Goal: Communication & Community: Answer question/provide support

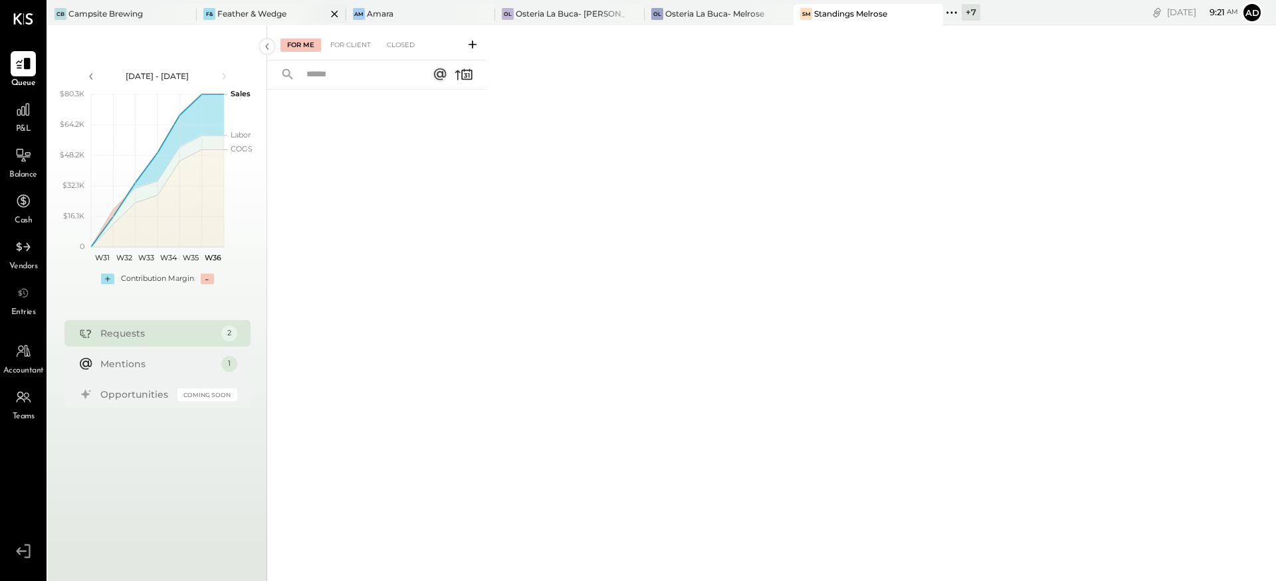
click at [215, 12] on div "F& Feather & Wedge" at bounding box center [261, 14] width 129 height 12
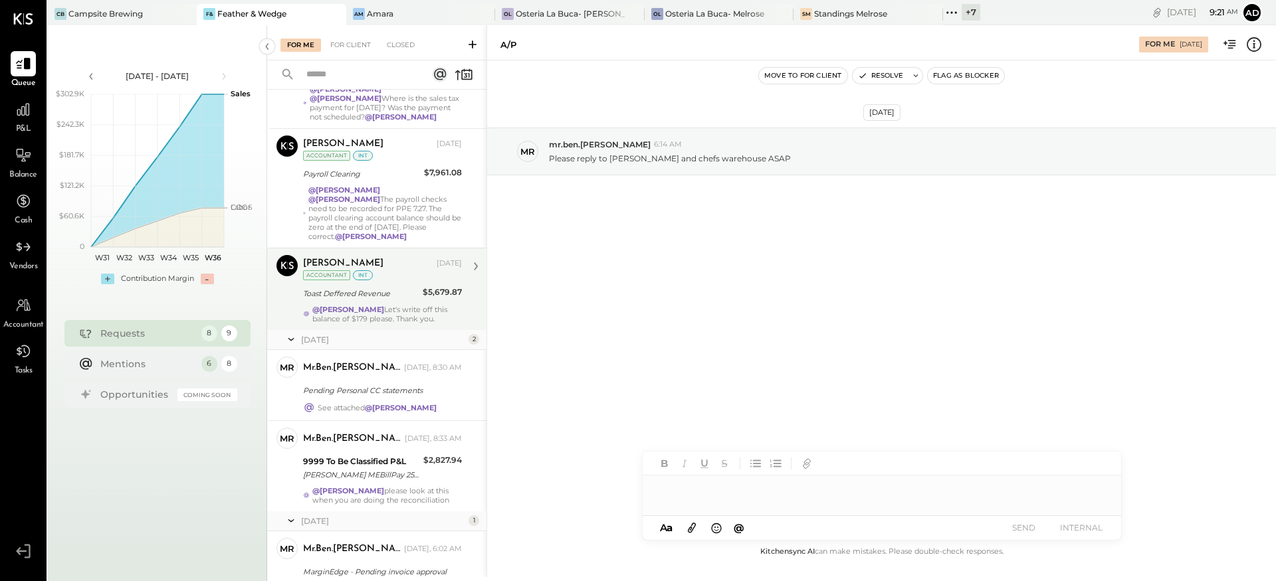
scroll to position [328, 0]
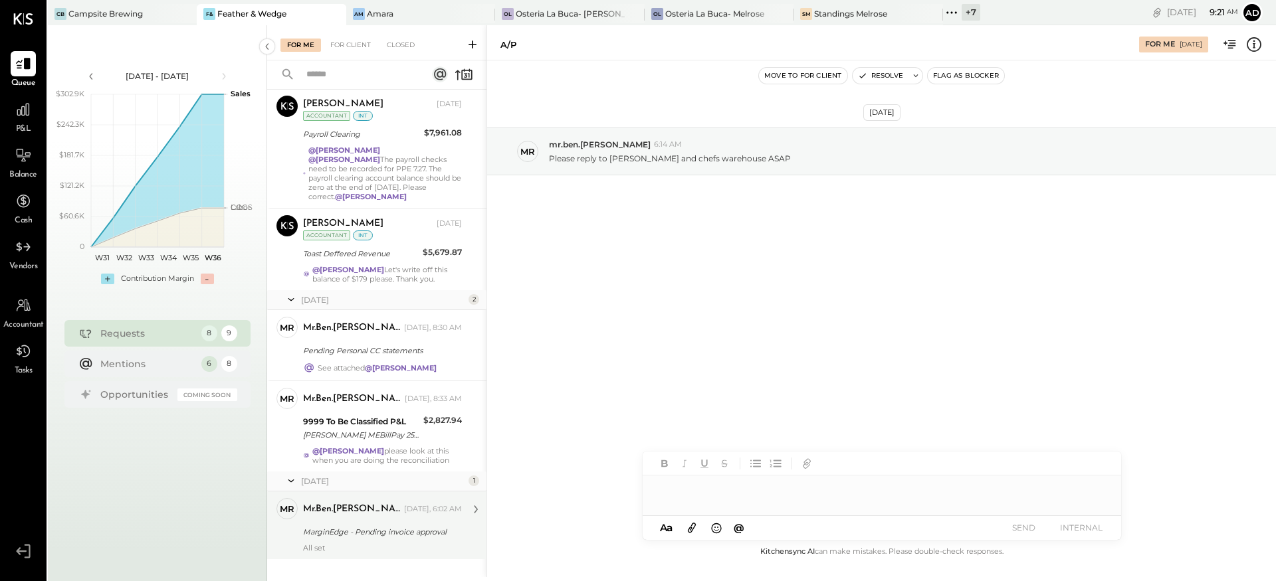
click at [364, 526] on div "MarginEdge - Pending invoice approval" at bounding box center [380, 532] width 155 height 13
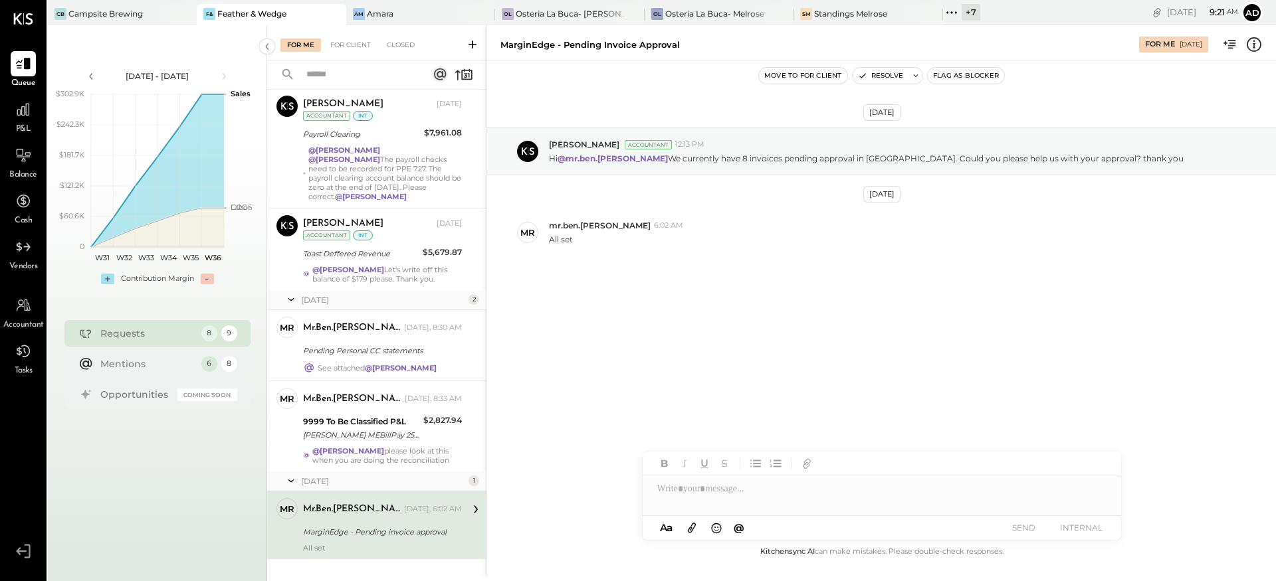
click at [674, 330] on div "Aug 29th, 2025 Adolfo Rodriguez Accountant 12:13 PM Hi @mr.ben.kaplan We curren…" at bounding box center [881, 225] width 789 height 262
click at [861, 72] on icon "button" at bounding box center [862, 75] width 9 height 9
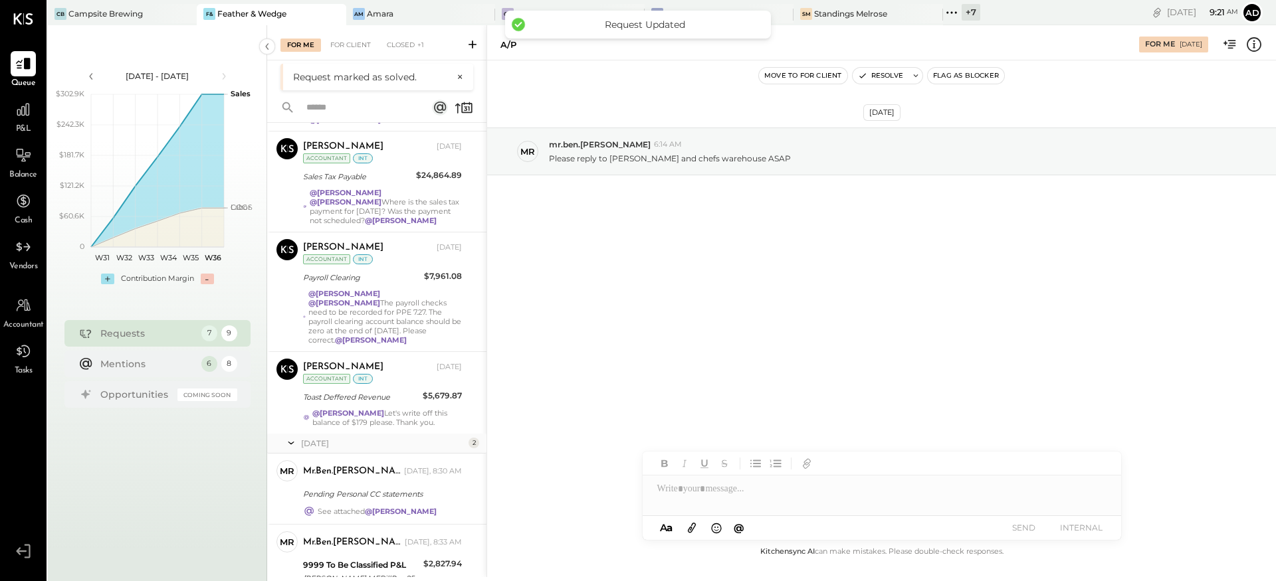
scroll to position [241, 0]
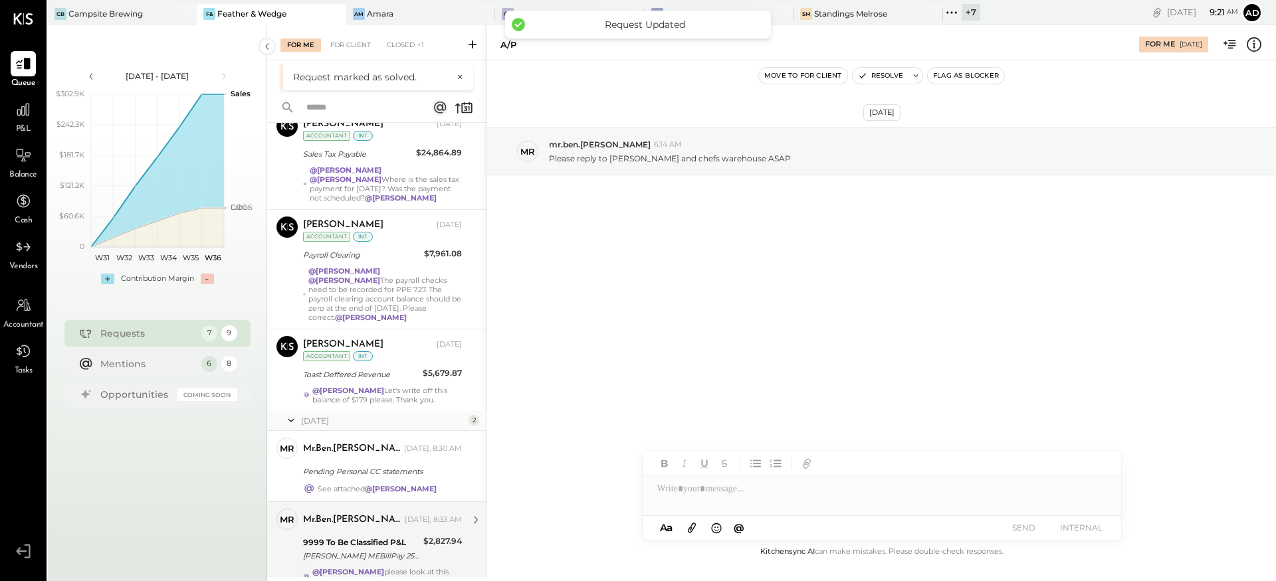
click at [355, 536] on div "9999 To Be Classified P&L" at bounding box center [361, 542] width 116 height 13
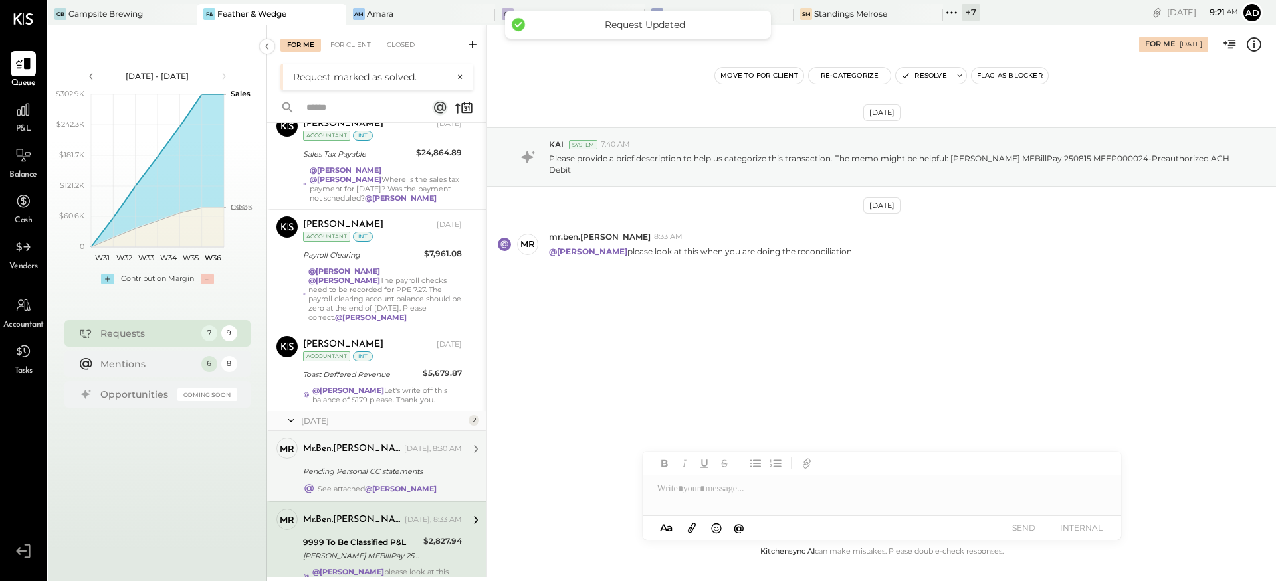
click at [354, 443] on div "mr.ben.kaplan" at bounding box center [352, 449] width 98 height 13
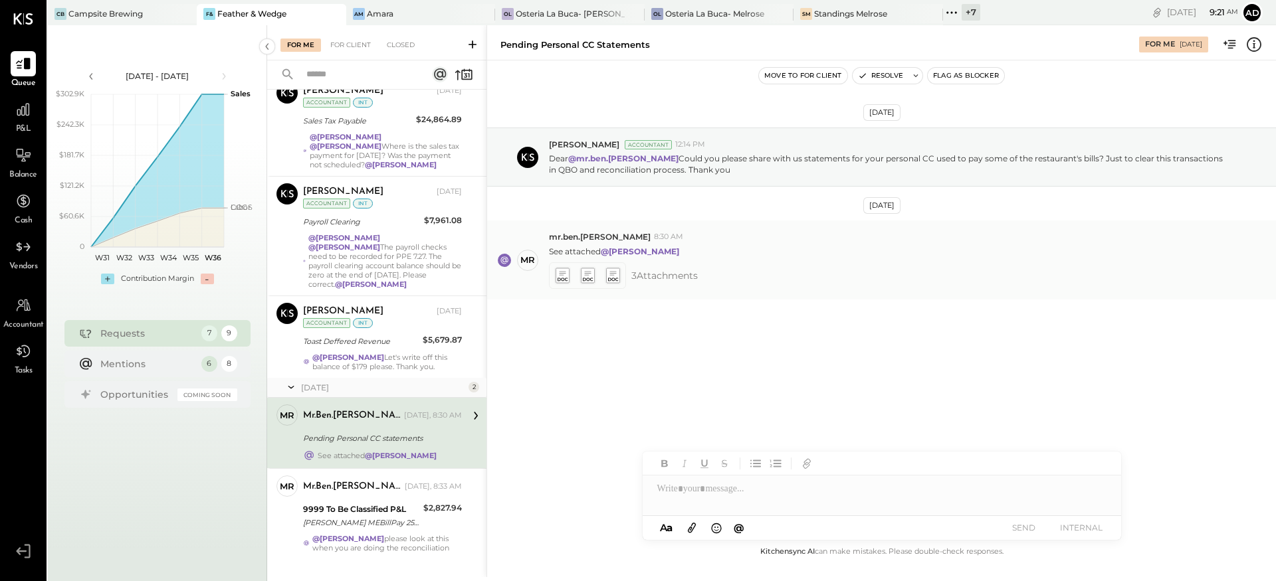
click at [563, 276] on icon at bounding box center [562, 275] width 14 height 15
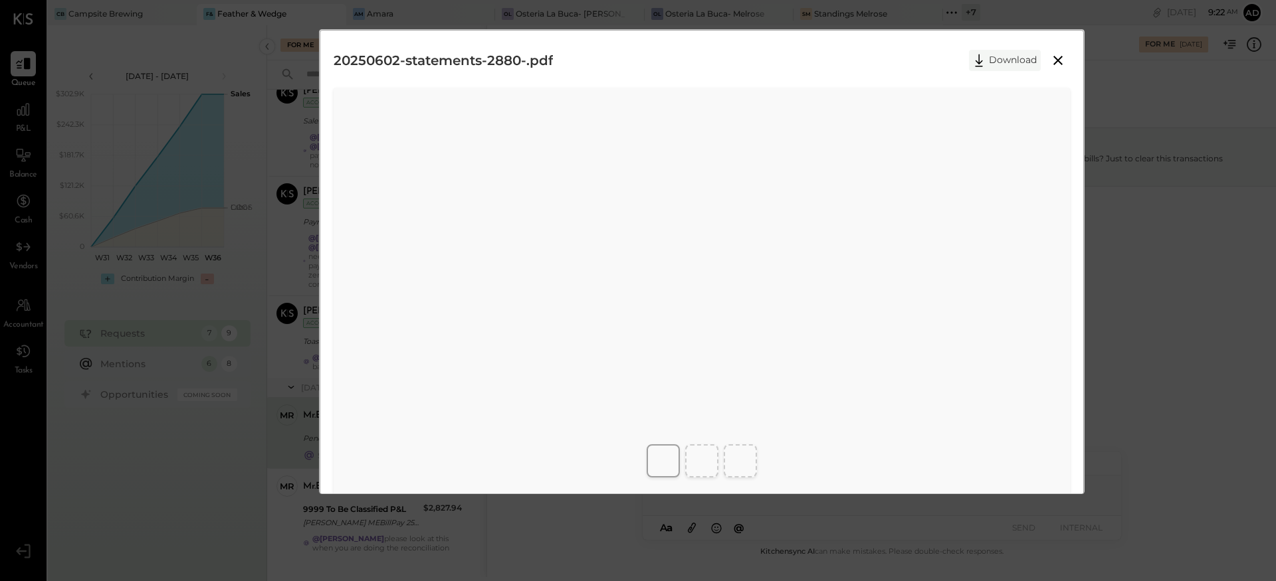
click at [1006, 53] on button "Download" at bounding box center [1005, 60] width 72 height 21
click at [984, 61] on icon at bounding box center [979, 61] width 20 height 20
click at [995, 52] on button "Download" at bounding box center [1005, 60] width 72 height 21
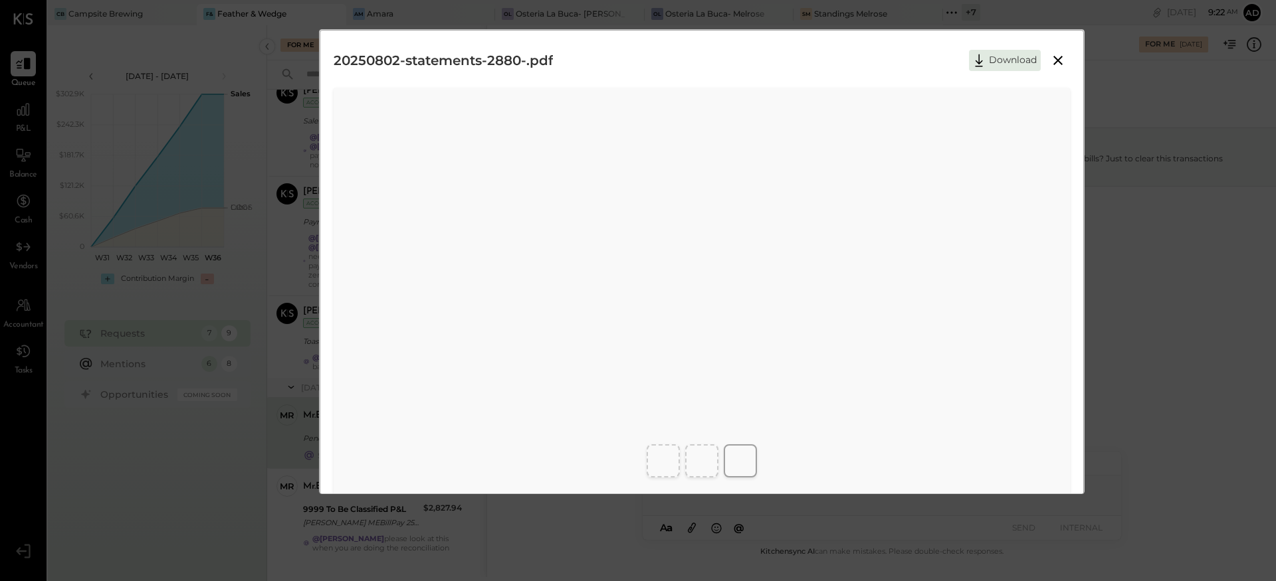
click at [1052, 59] on icon at bounding box center [1058, 60] width 16 height 16
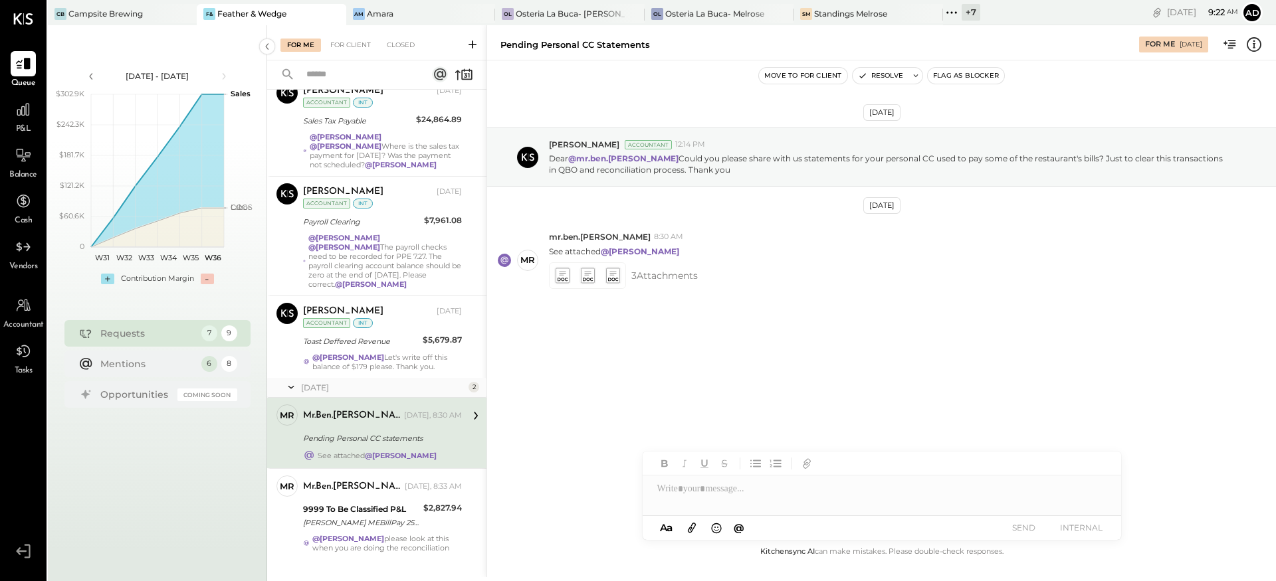
click at [717, 397] on div "Aug 29th, 2025 Adolfo Rodriguez Accountant 12:14 PM Dear @mr.ben.kaplan Could y…" at bounding box center [881, 247] width 789 height 306
click at [899, 74] on button "Resolve" at bounding box center [881, 76] width 56 height 16
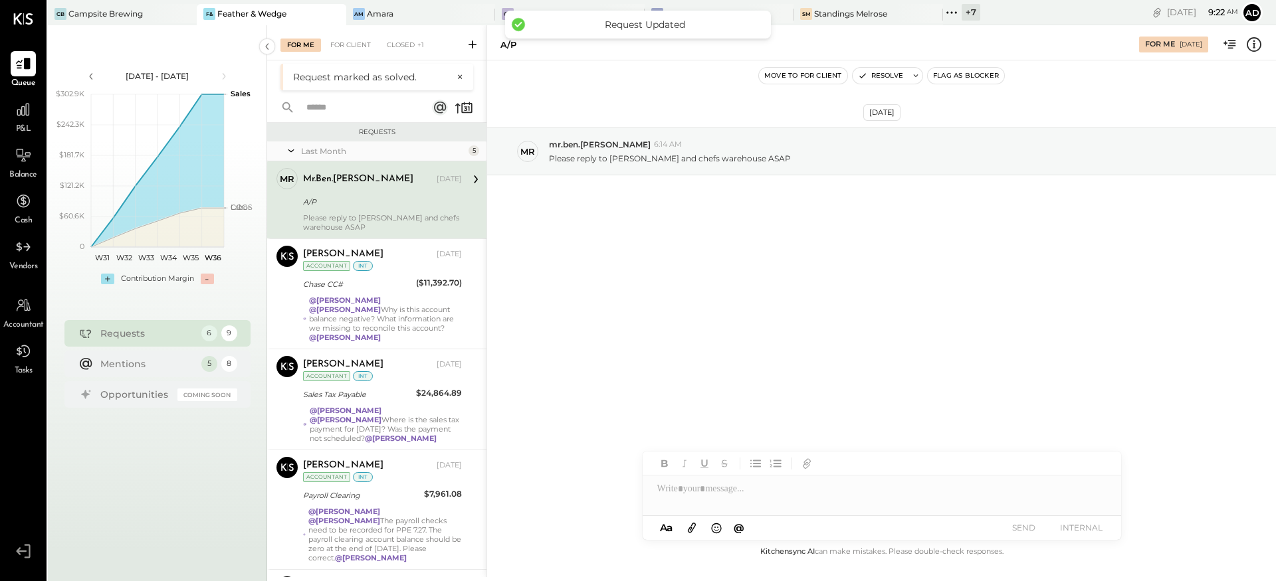
click at [623, 266] on div "Aug 19th, 2025 mr mr.ben.kaplan 6:14 AM Please reply to Touton and chefs wareho…" at bounding box center [881, 184] width 789 height 181
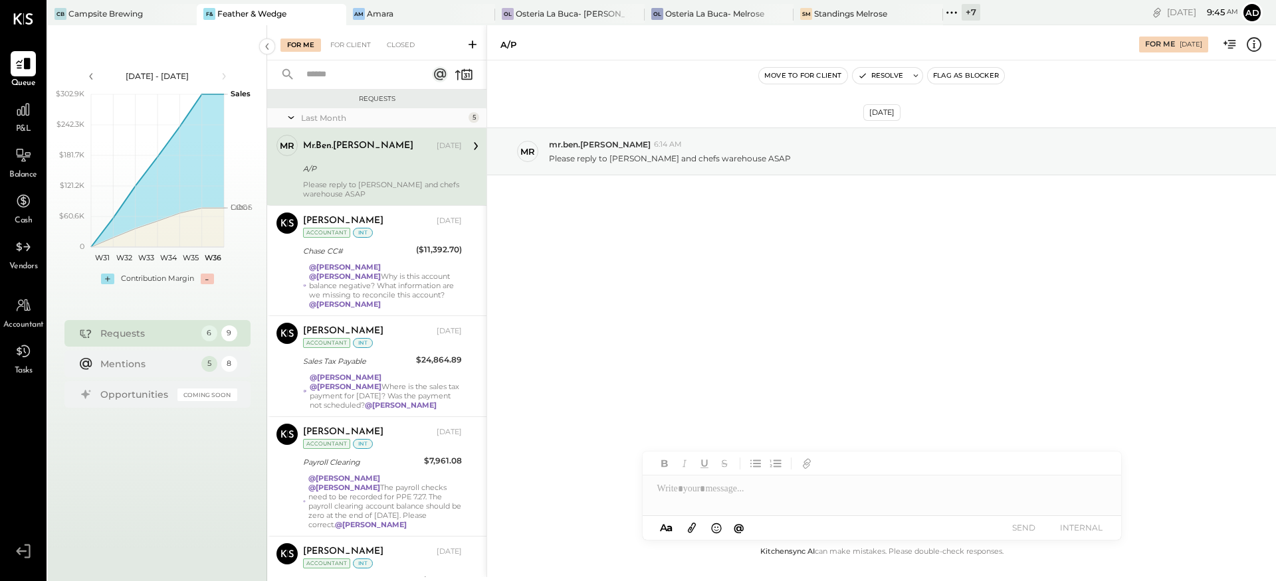
click at [772, 244] on div "Aug 19th, 2025 mr mr.ben.kaplan 6:14 AM Please reply to Touton and chefs wareho…" at bounding box center [881, 184] width 789 height 181
click at [870, 70] on button "Resolve" at bounding box center [881, 76] width 56 height 16
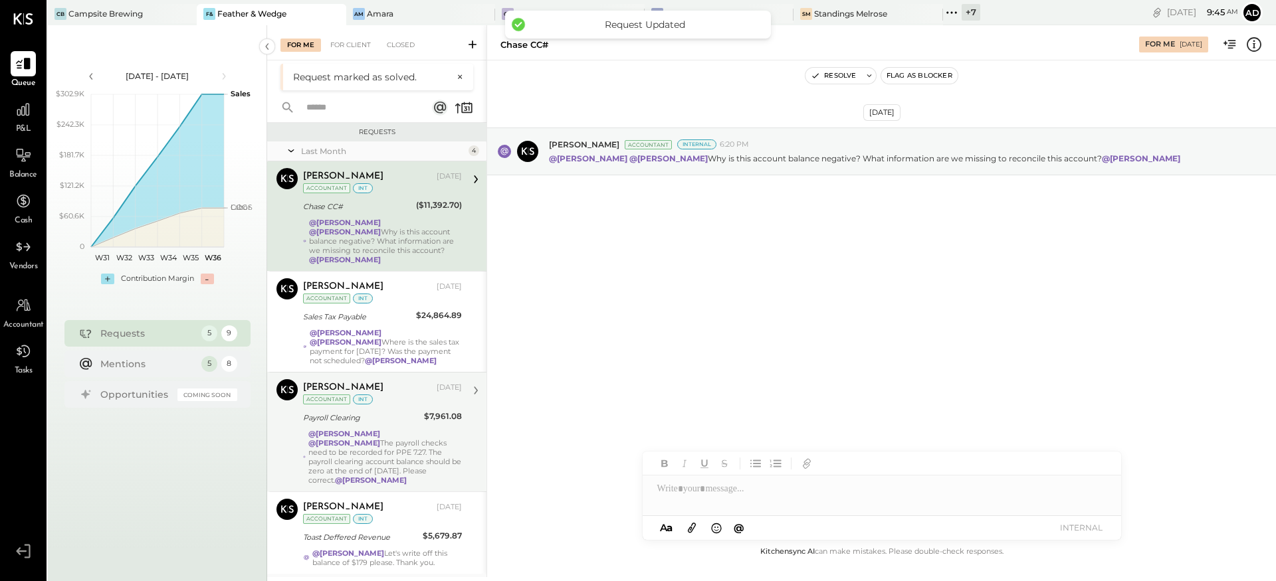
scroll to position [92, 0]
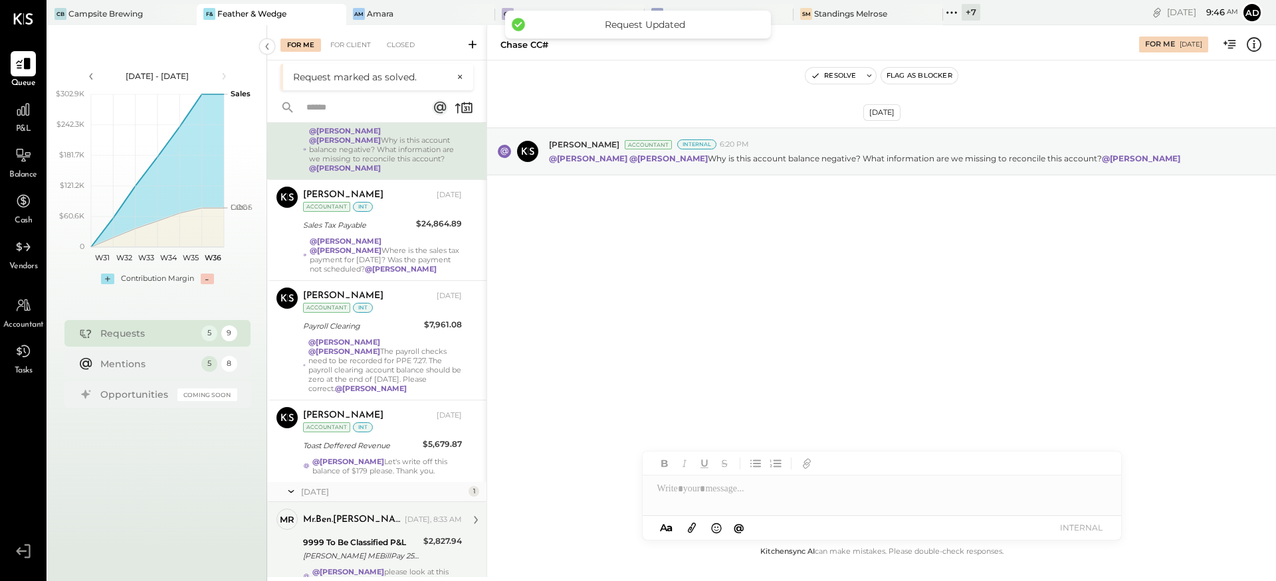
click at [391, 546] on div "mr.ben.kaplan Yesterday, 8:33 AM 9999 To Be Classified P&L Allen Brothers MEBil…" at bounding box center [382, 547] width 159 height 77
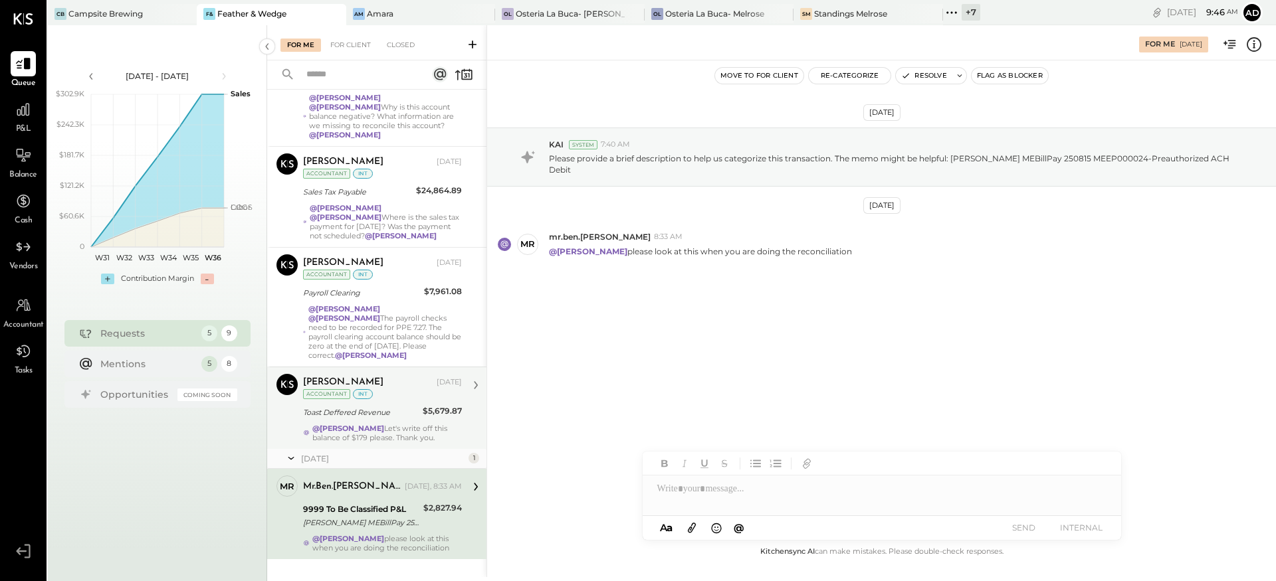
click at [344, 424] on div "@Adolfo Rodriguez Let's write off this balance of $179 please. Thank you." at bounding box center [387, 433] width 150 height 19
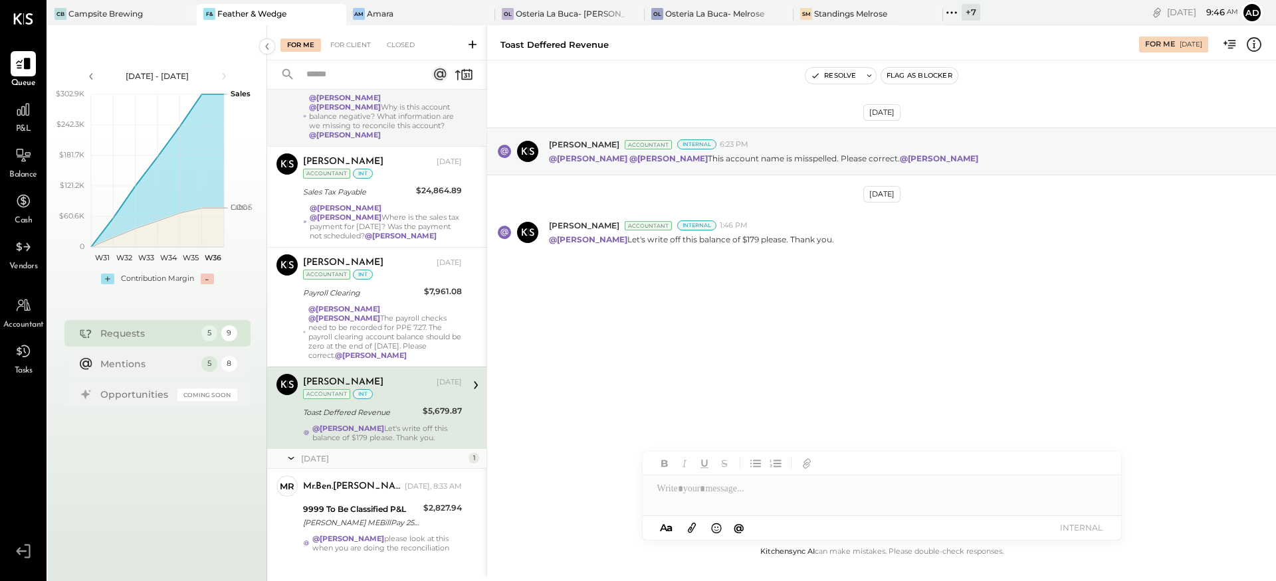
click at [337, 125] on div "@Srabana Nayak @Tasmir Malek Why is this account balance negative? What informa…" at bounding box center [385, 116] width 153 height 47
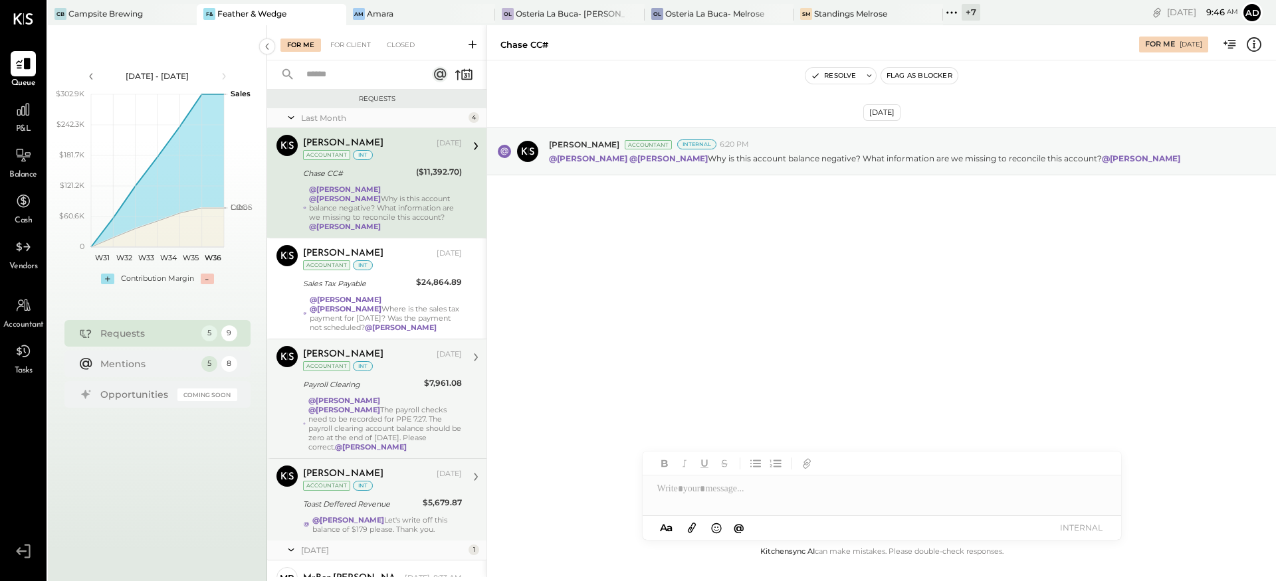
scroll to position [1, 0]
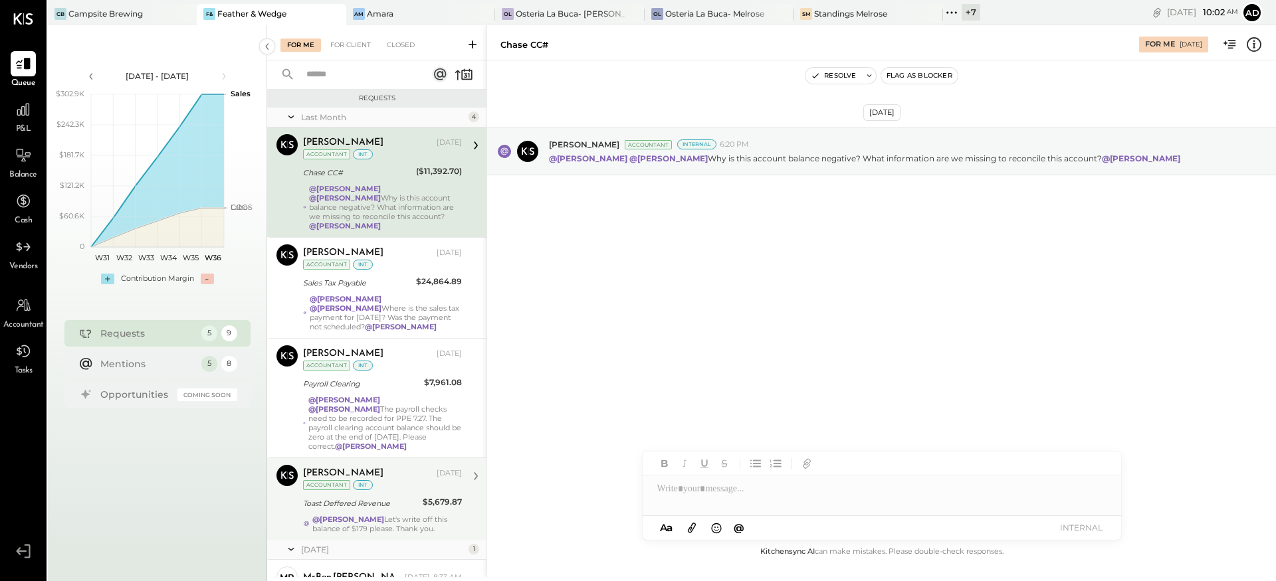
click at [677, 270] on div "Aug 20th, 2025 Joseph Shin Accountant Internal 6:20 PM @Srabana Nayak @Tasmir M…" at bounding box center [881, 184] width 789 height 181
click at [420, 21] on div "Am Amara" at bounding box center [420, 14] width 149 height 21
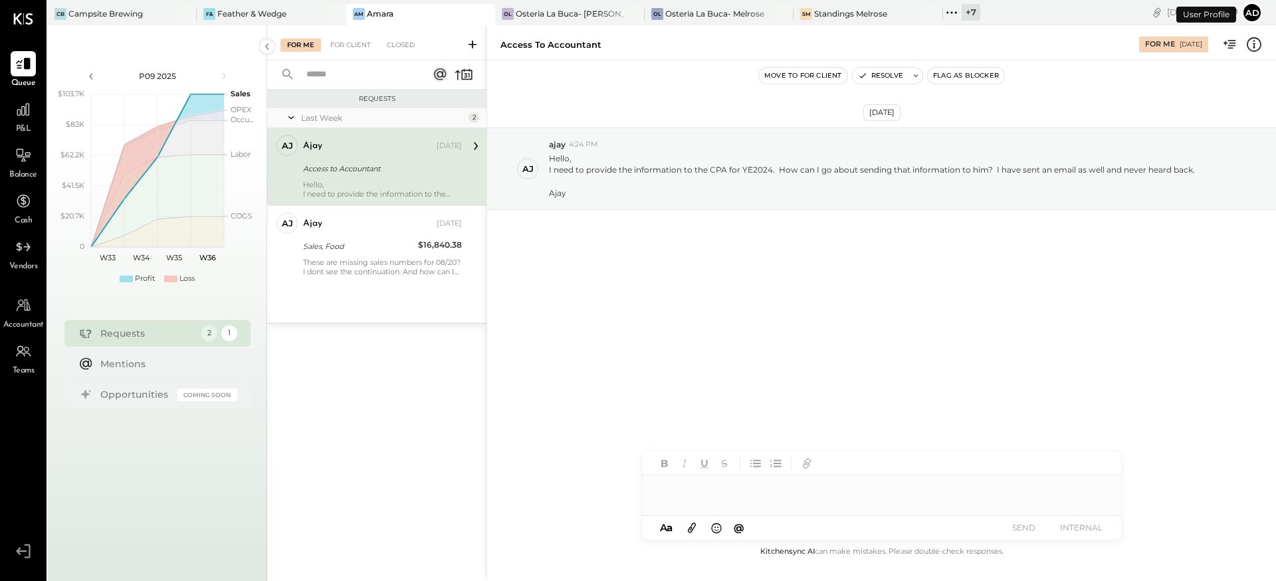
click at [625, 282] on div "Aug 27th, 2025 aj ajay 4:24 PM Hello, I need to provide the information to the …" at bounding box center [881, 202] width 789 height 216
click at [740, 498] on div at bounding box center [882, 489] width 478 height 27
click at [694, 523] on icon at bounding box center [691, 527] width 15 height 15
click at [687, 528] on icon at bounding box center [691, 527] width 15 height 15
click at [696, 532] on icon at bounding box center [691, 527] width 15 height 15
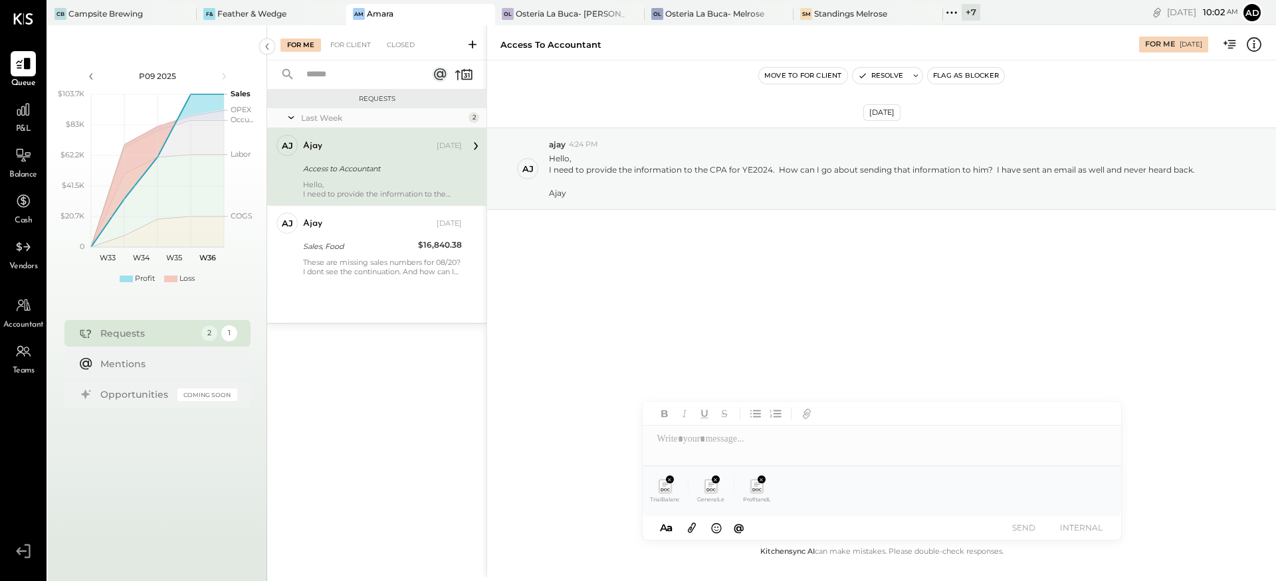
click at [694, 530] on icon at bounding box center [691, 527] width 15 height 15
click at [708, 441] on div at bounding box center [882, 439] width 478 height 27
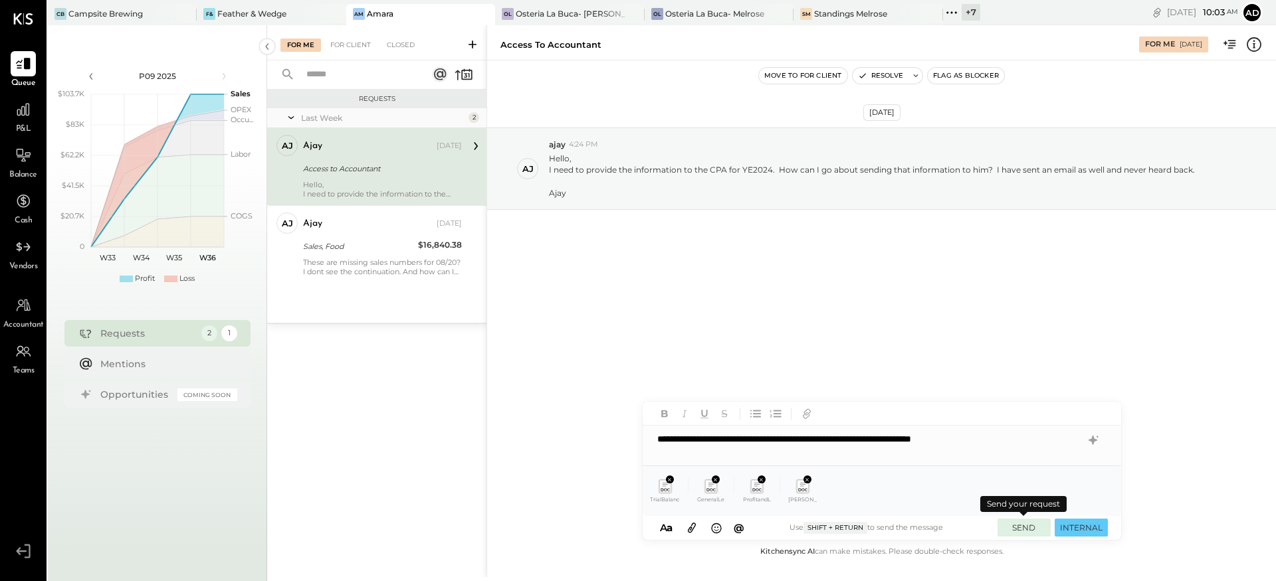
click at [1022, 527] on button "SEND" at bounding box center [1023, 528] width 53 height 18
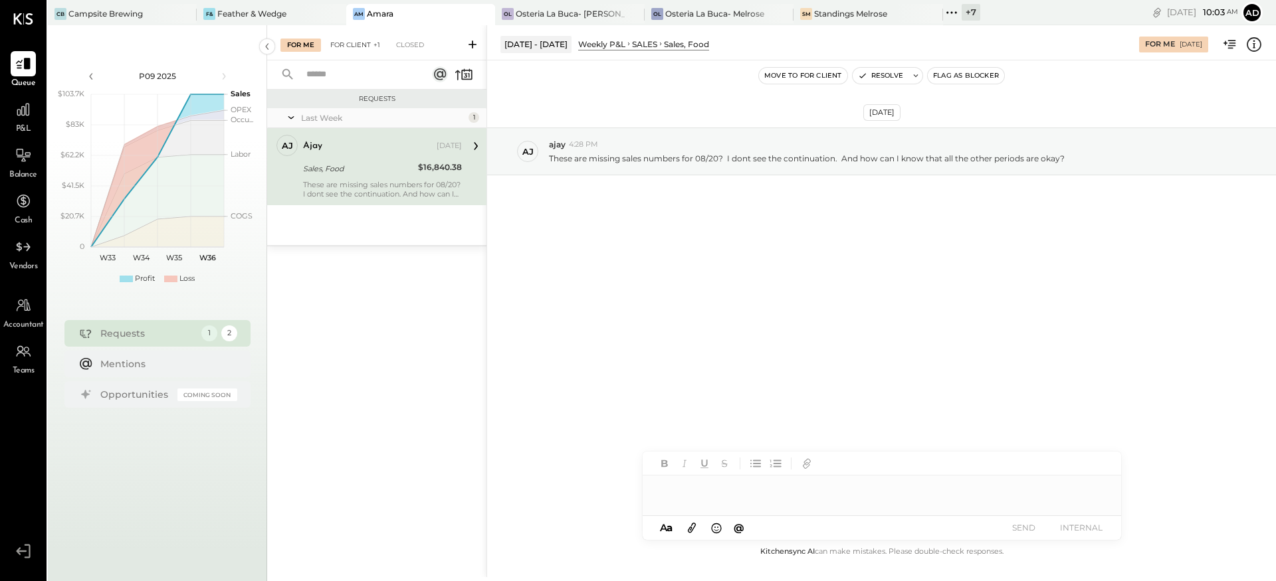
click at [352, 40] on div "For Client +1" at bounding box center [355, 45] width 63 height 13
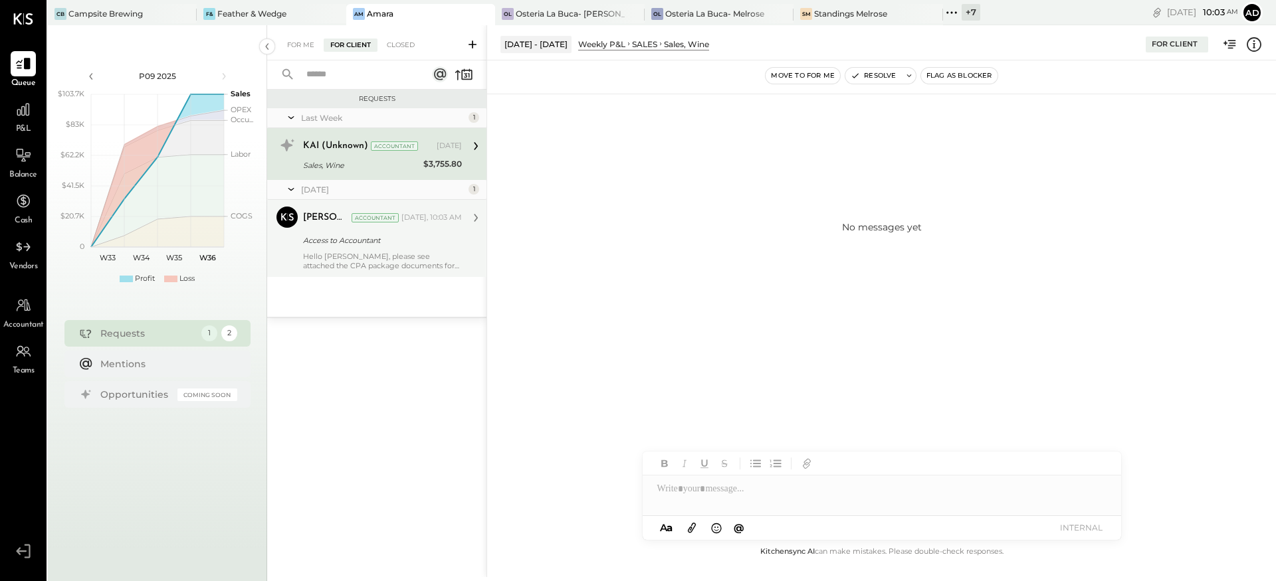
click at [345, 241] on div "Access to Accountant" at bounding box center [380, 240] width 155 height 13
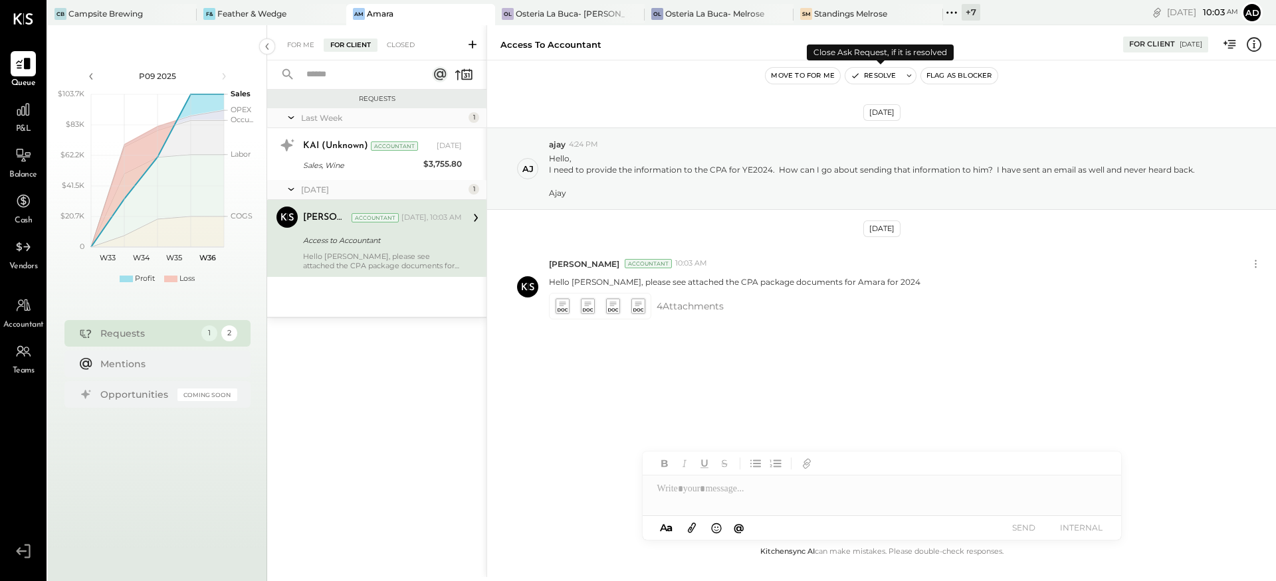
click at [876, 78] on button "Resolve" at bounding box center [873, 76] width 56 height 16
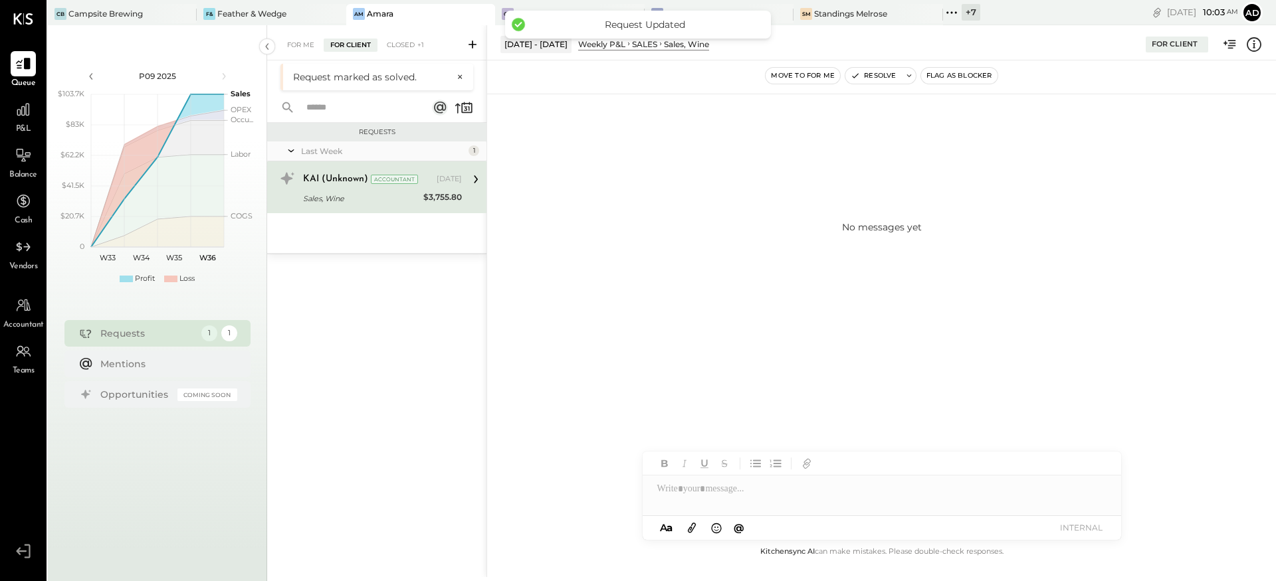
click at [810, 313] on div "No messages yet" at bounding box center [881, 227] width 789 height 266
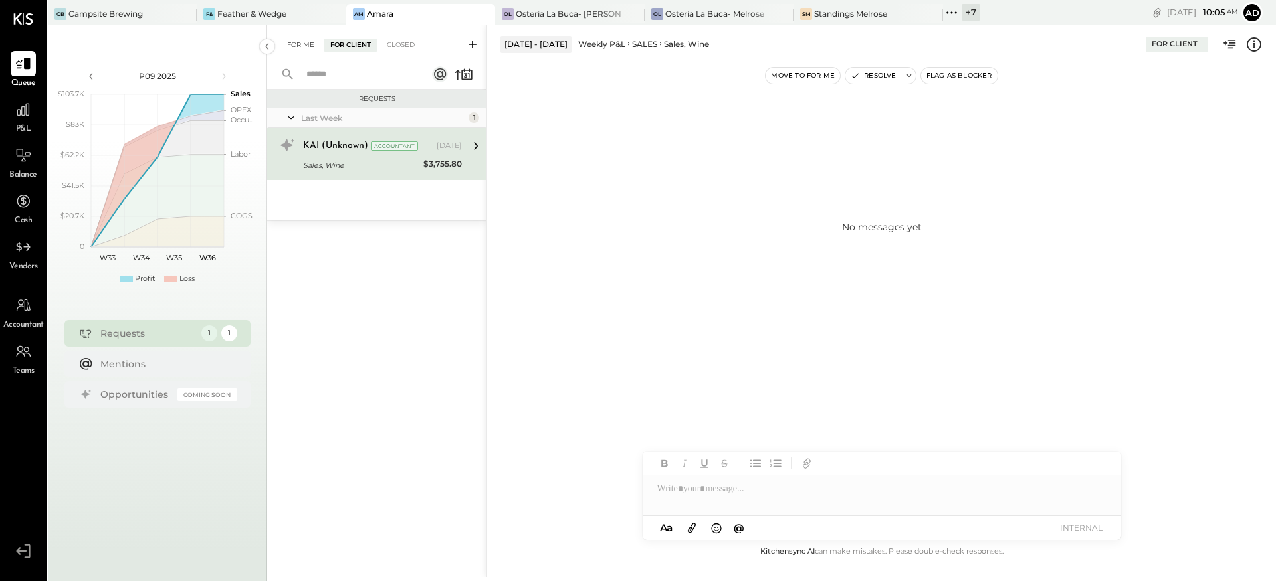
click at [302, 47] on div "For Me" at bounding box center [300, 45] width 41 height 13
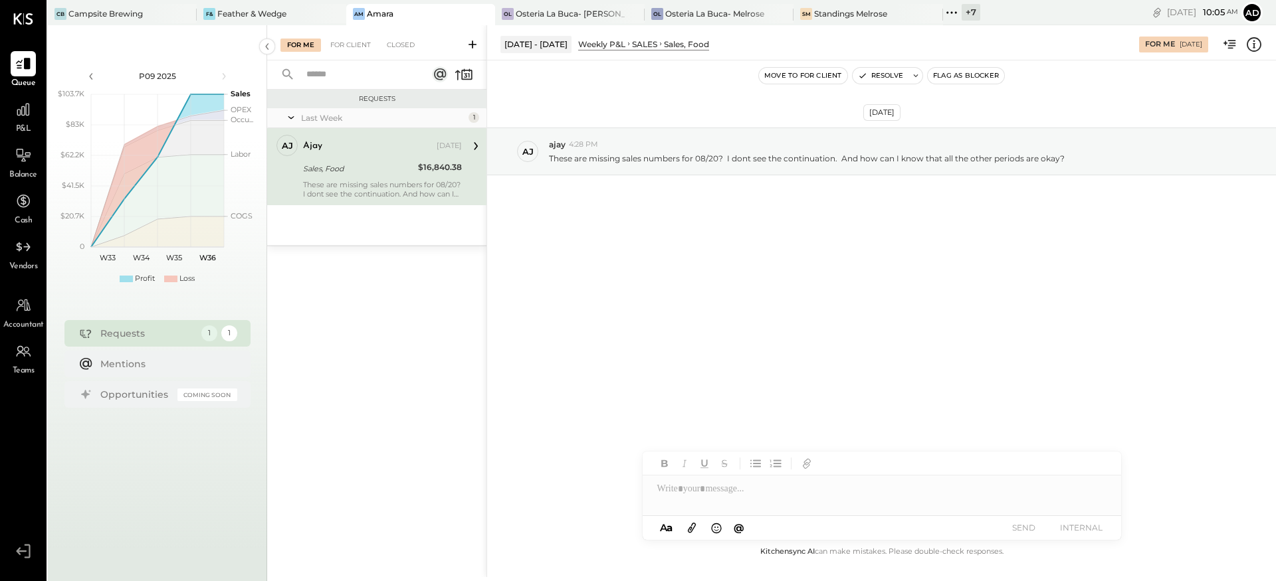
click at [682, 213] on div "Aug 27th, 2025 aj ajay 4:28 PM These are missing sales numbers for 08/20? I don…" at bounding box center [881, 184] width 789 height 181
click at [1253, 45] on icon at bounding box center [1253, 44] width 17 height 17
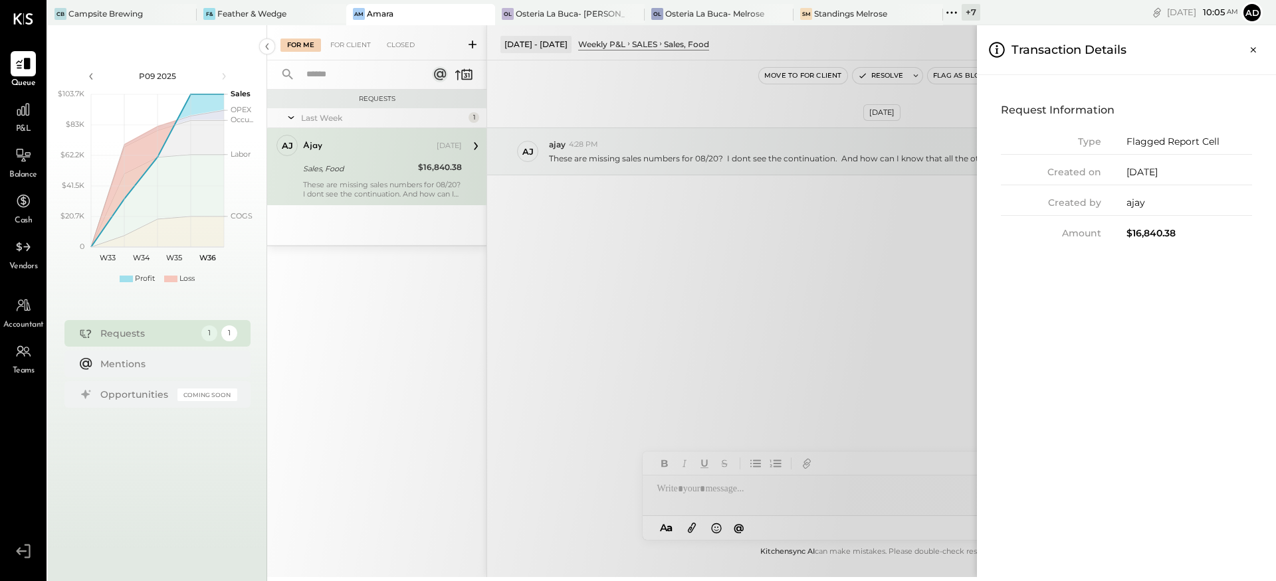
click at [1096, 324] on div "Request Information Type Flagged Report Cell Created on 08/27/2025 Created by a…" at bounding box center [1126, 326] width 299 height 502
click at [1140, 235] on div "$16,840.38" at bounding box center [1189, 234] width 126 height 14
drag, startPoint x: 800, startPoint y: 235, endPoint x: 758, endPoint y: 187, distance: 64.0
click at [801, 235] on div "For Me For Client Closed Requests Last Week 1 aj ajay Owner ajay Aug 27, 2025 S…" at bounding box center [771, 301] width 1009 height 552
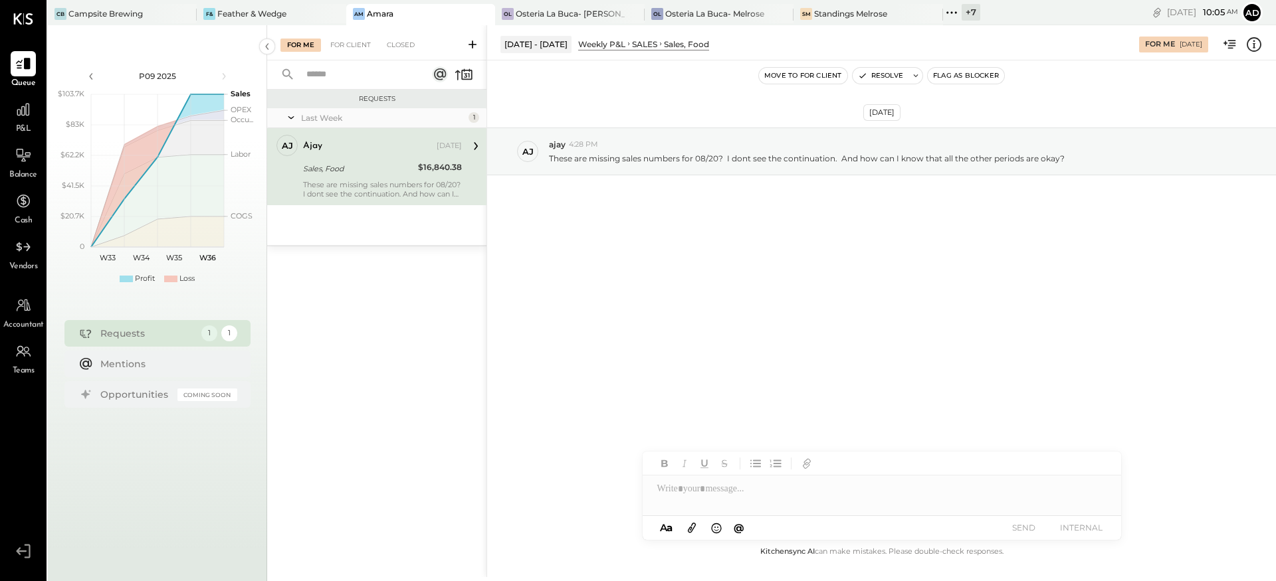
click at [620, 47] on div "Weekly P&L" at bounding box center [601, 44] width 47 height 11
click at [645, 45] on div "SALES" at bounding box center [644, 44] width 25 height 11
click at [282, 11] on div "Feather & Wedge" at bounding box center [251, 13] width 69 height 11
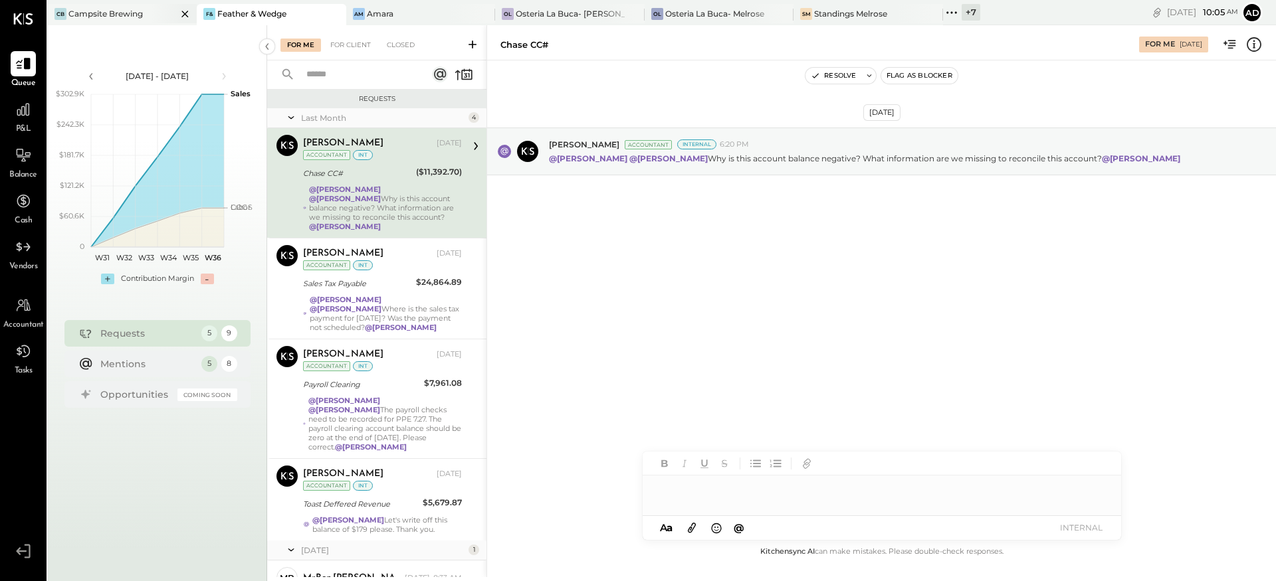
click at [111, 13] on div "Campsite Brewing" at bounding box center [105, 13] width 74 height 11
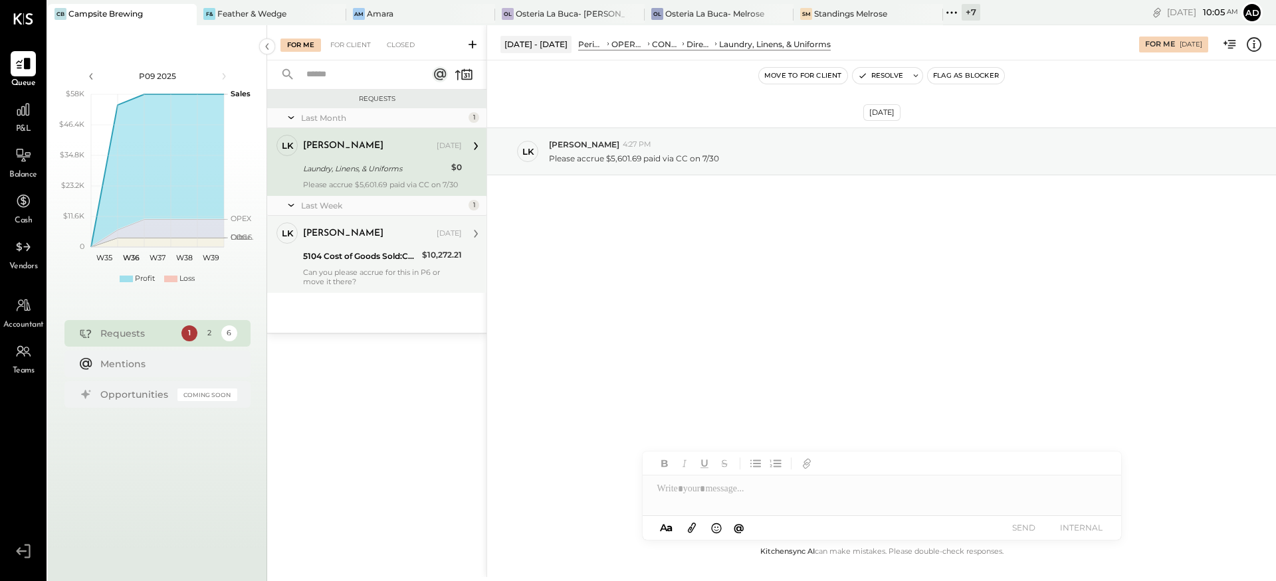
click at [374, 271] on div "Can you please accrue for this in P6 or move it there?" at bounding box center [382, 277] width 159 height 19
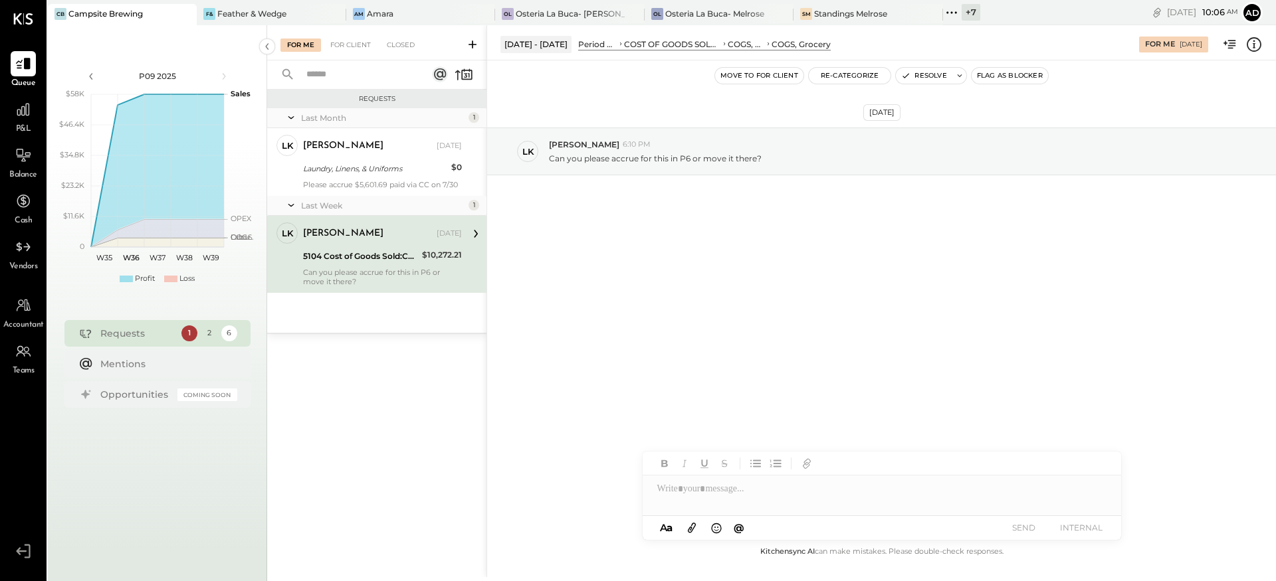
click at [704, 288] on div "Aug 26th, 2025 LK Landon Kelley 6:10 PM Can you please accrue for this in P6 or…" at bounding box center [881, 302] width 789 height 484
